Goal: Task Accomplishment & Management: Manage account settings

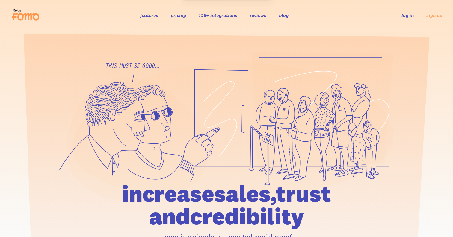
click at [405, 15] on link "log in" at bounding box center [407, 15] width 12 height 6
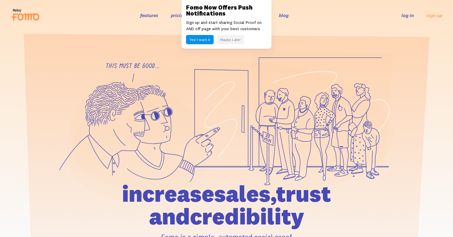
click at [235, 41] on button "Maybe Later" at bounding box center [230, 39] width 28 height 9
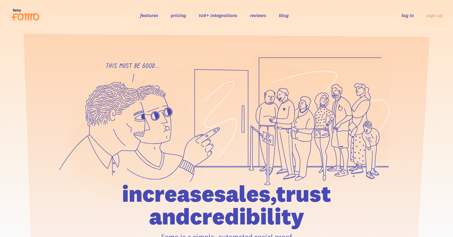
click at [404, 17] on link "log in" at bounding box center [407, 15] width 12 height 6
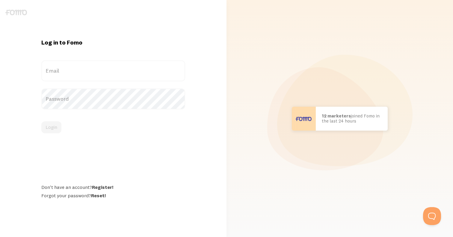
click at [98, 73] on label "Email" at bounding box center [113, 70] width 144 height 21
click at [98, 73] on input "Email" at bounding box center [113, 70] width 144 height 21
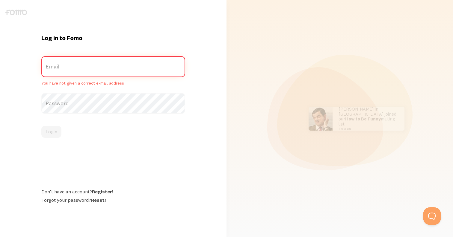
type input "[EMAIL_ADDRESS][DOMAIN_NAME]"
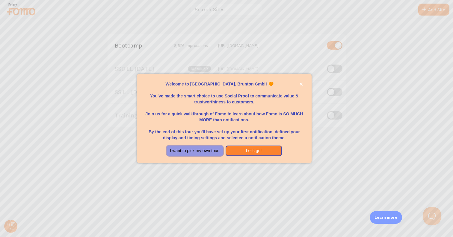
click at [183, 146] on button "I want to pick my own tour." at bounding box center [194, 151] width 57 height 11
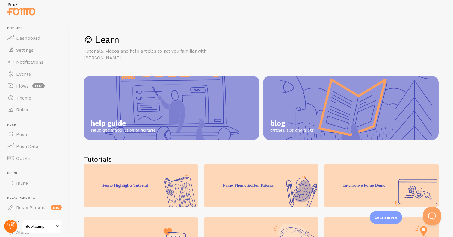
click at [12, 227] on circle at bounding box center [10, 226] width 13 height 13
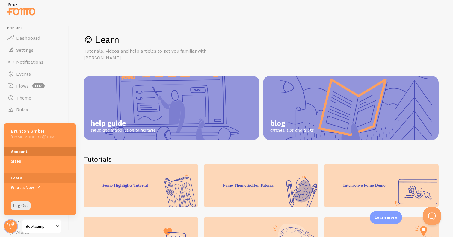
click at [32, 150] on link "Account" at bounding box center [40, 152] width 73 height 10
